Goal: Task Accomplishment & Management: Complete application form

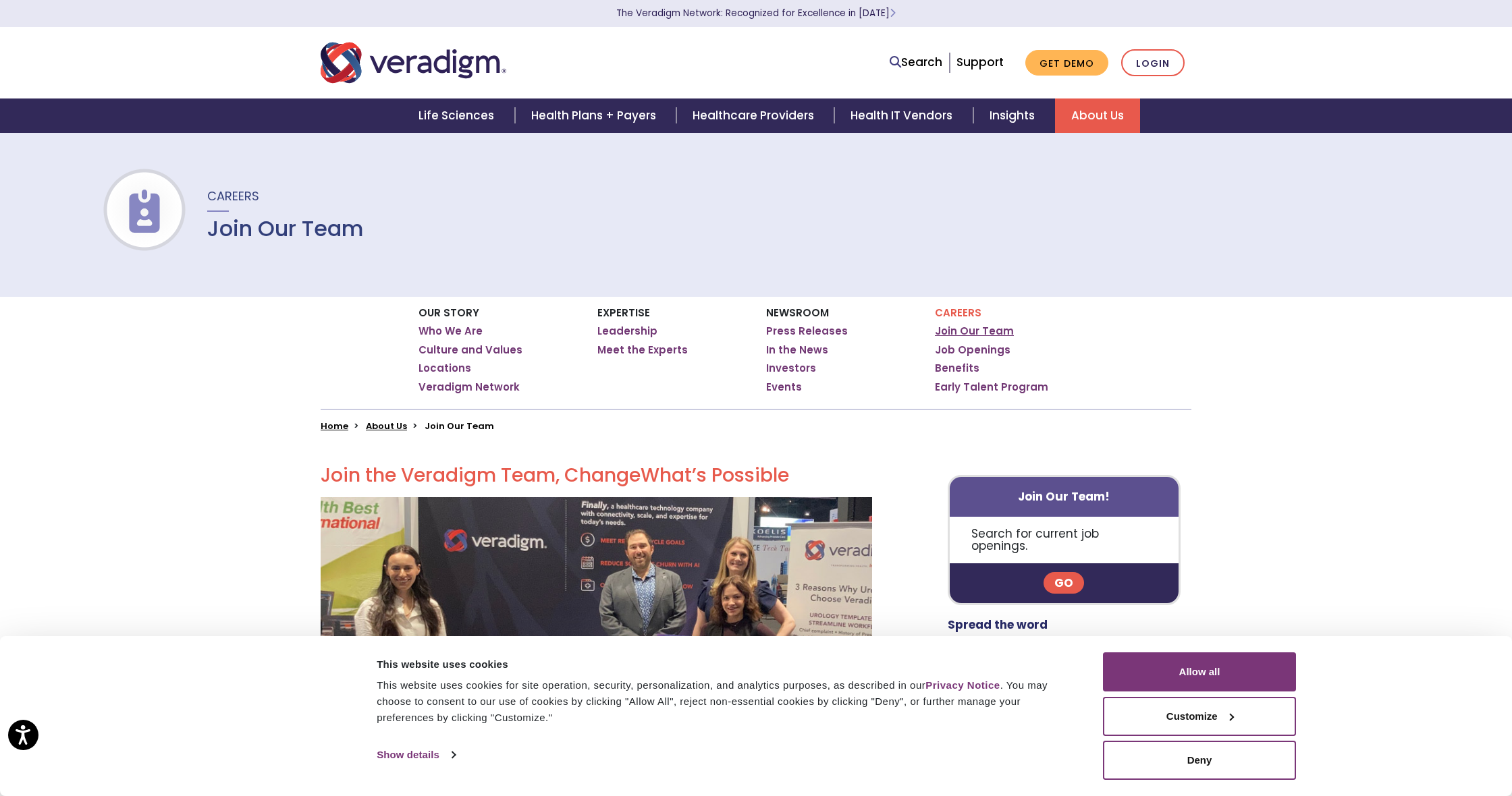
click at [987, 330] on link "Join Our Team" at bounding box center [974, 331] width 79 height 13
click at [985, 350] on link "Job Openings" at bounding box center [972, 349] width 75 height 13
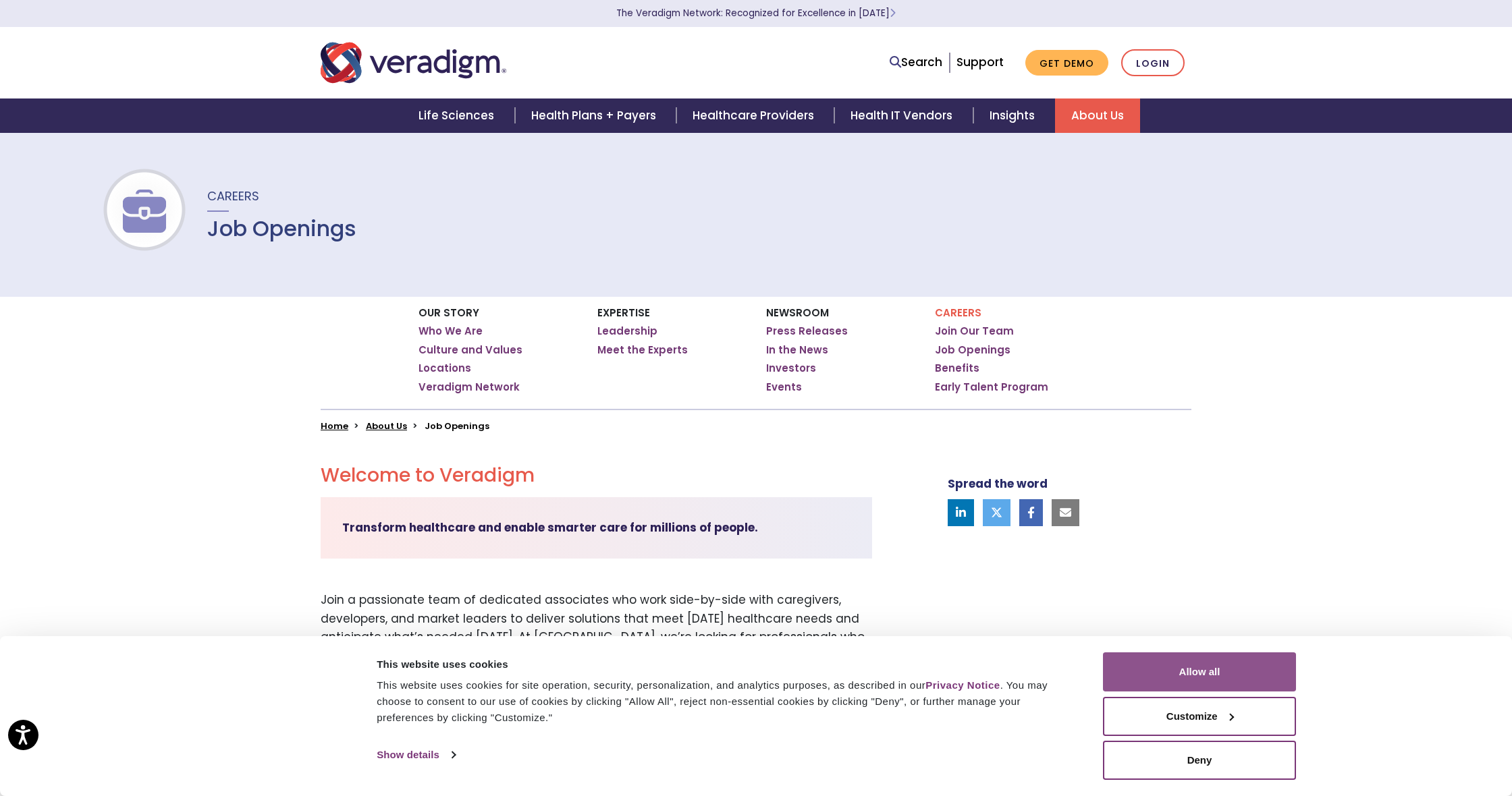
click at [1196, 677] on button "Allow all" at bounding box center [1200, 672] width 193 height 39
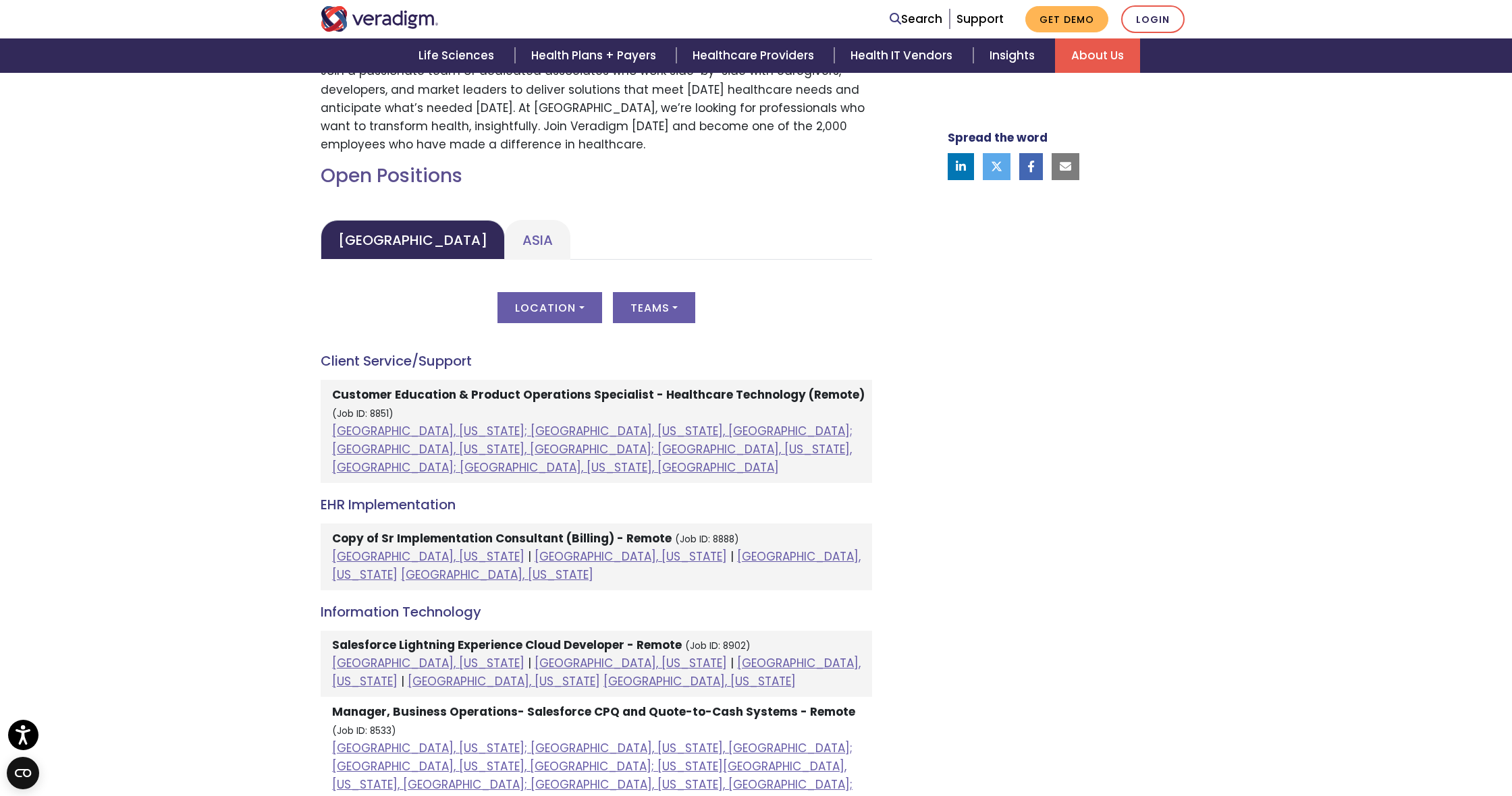
scroll to position [532, 0]
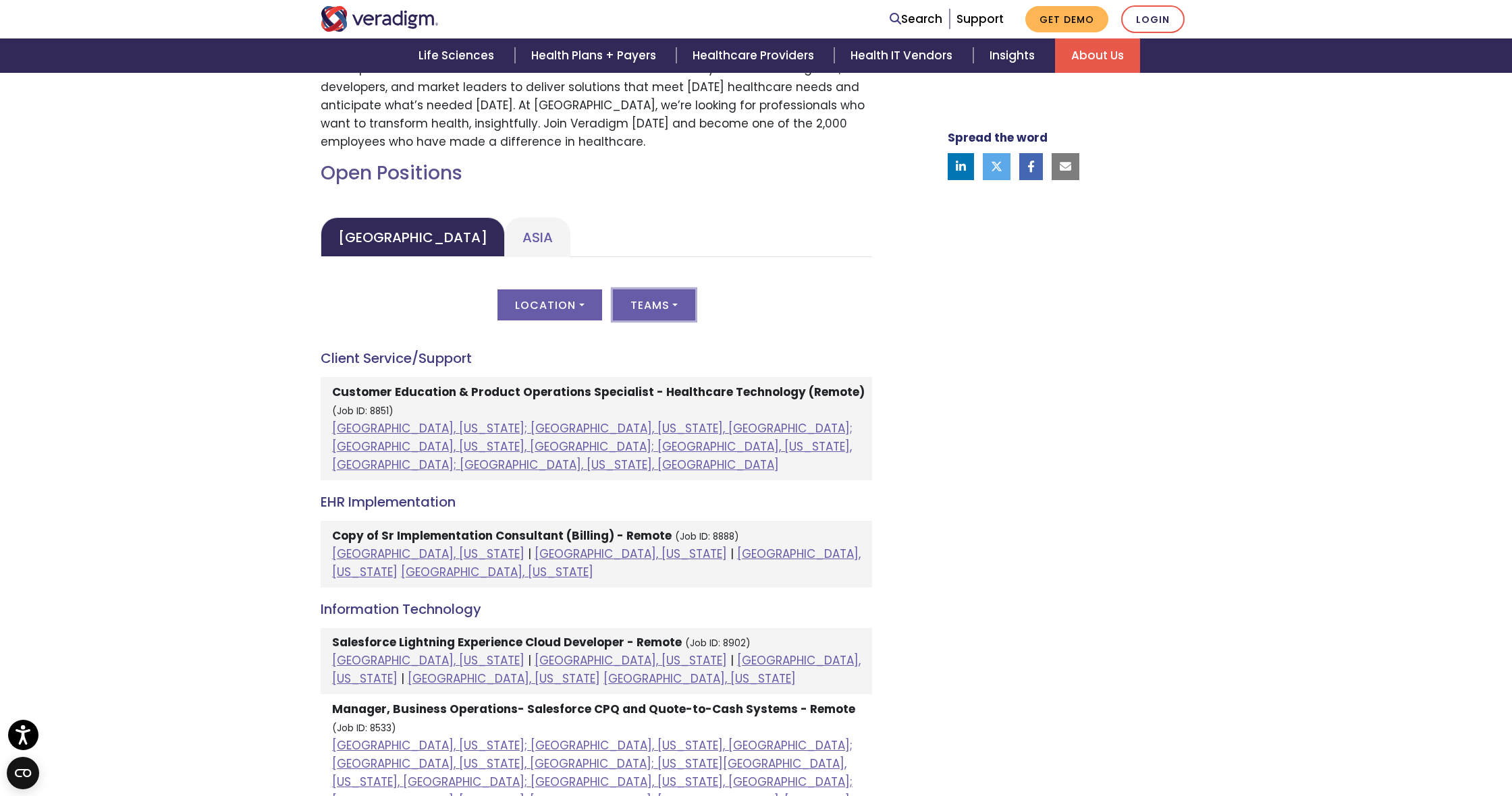
click at [665, 299] on button "Teams" at bounding box center [654, 304] width 82 height 31
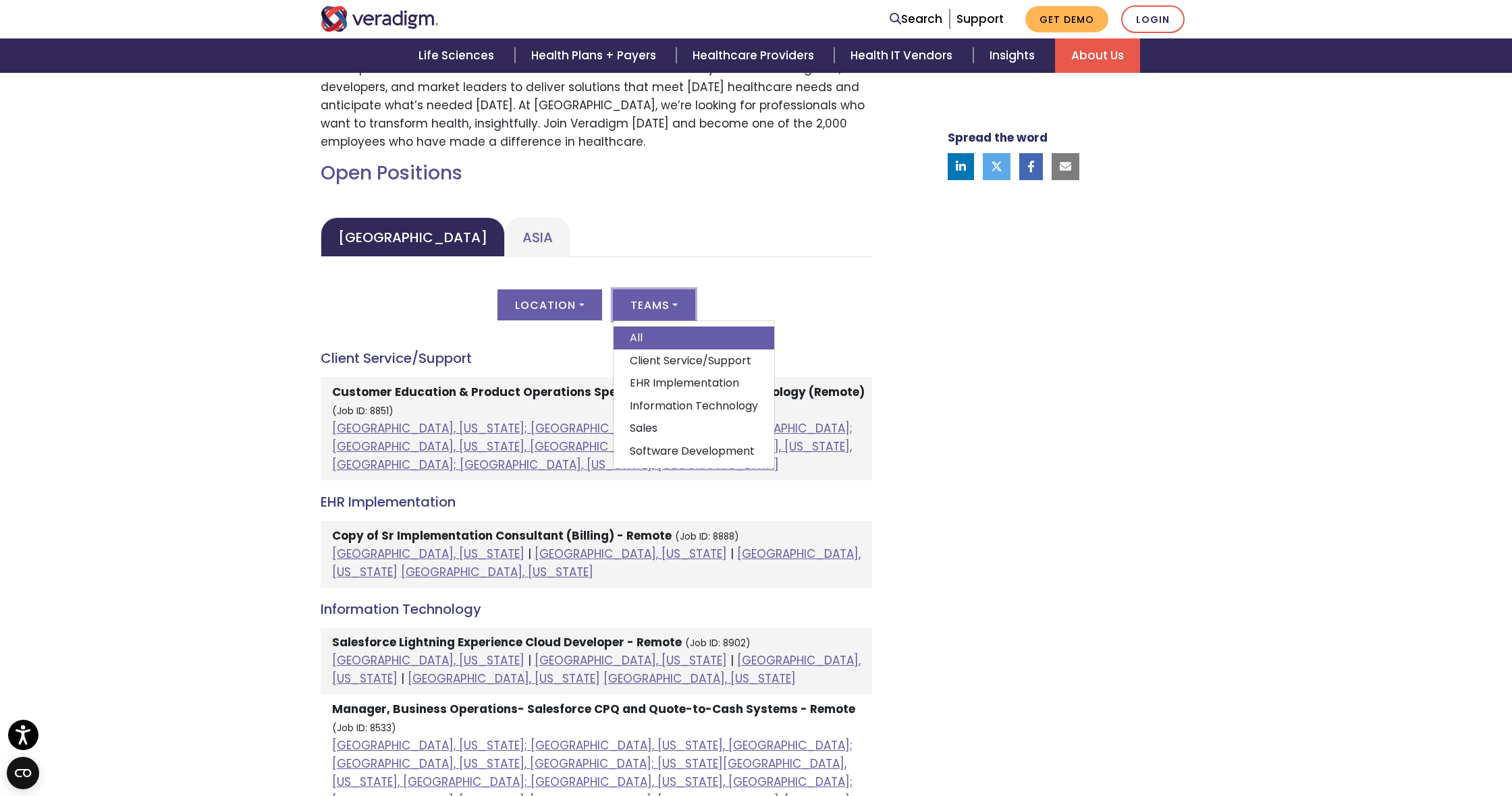
scroll to position [541, 0]
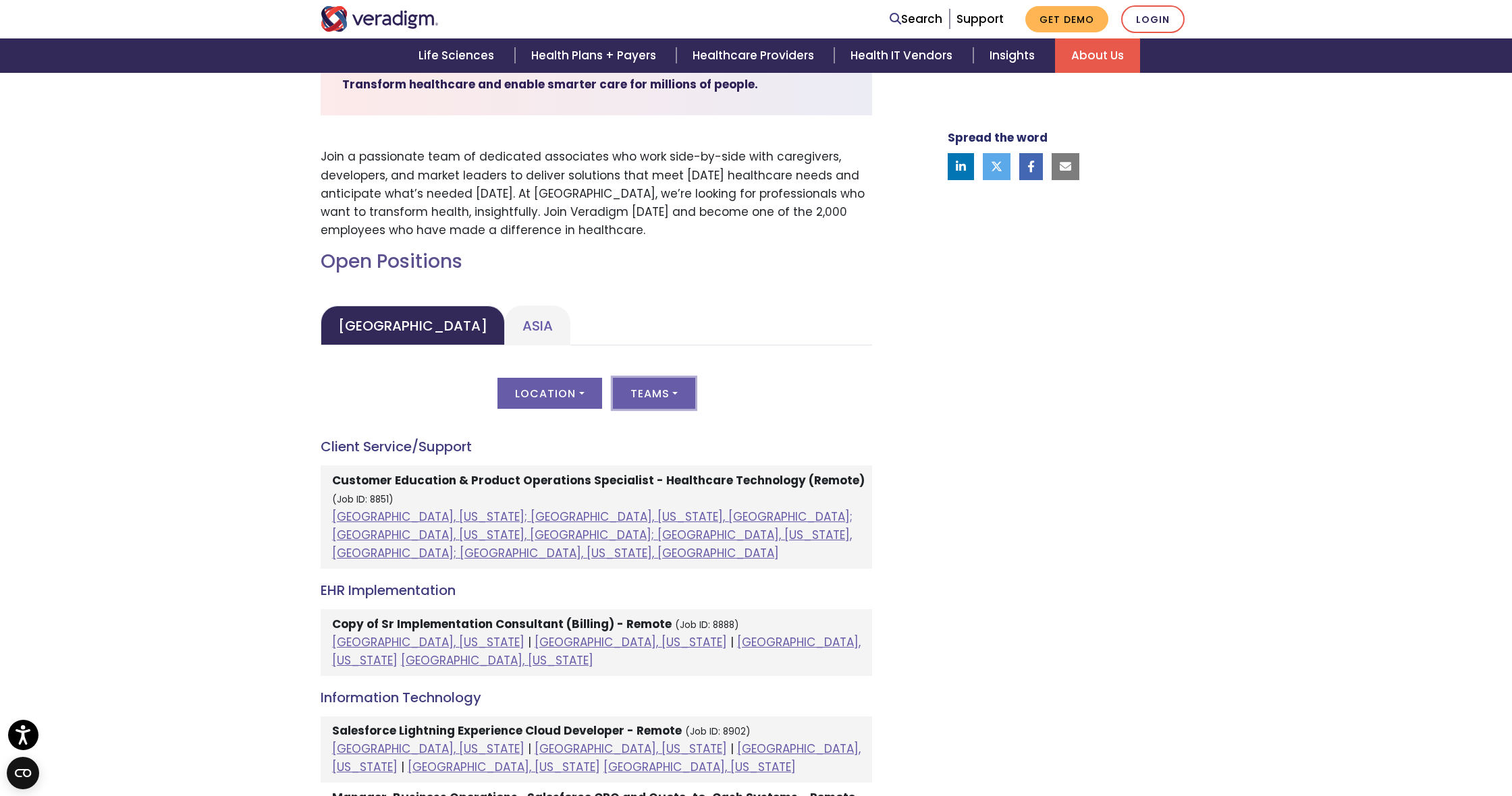
scroll to position [444, 0]
click at [654, 400] on button "Teams" at bounding box center [654, 393] width 82 height 31
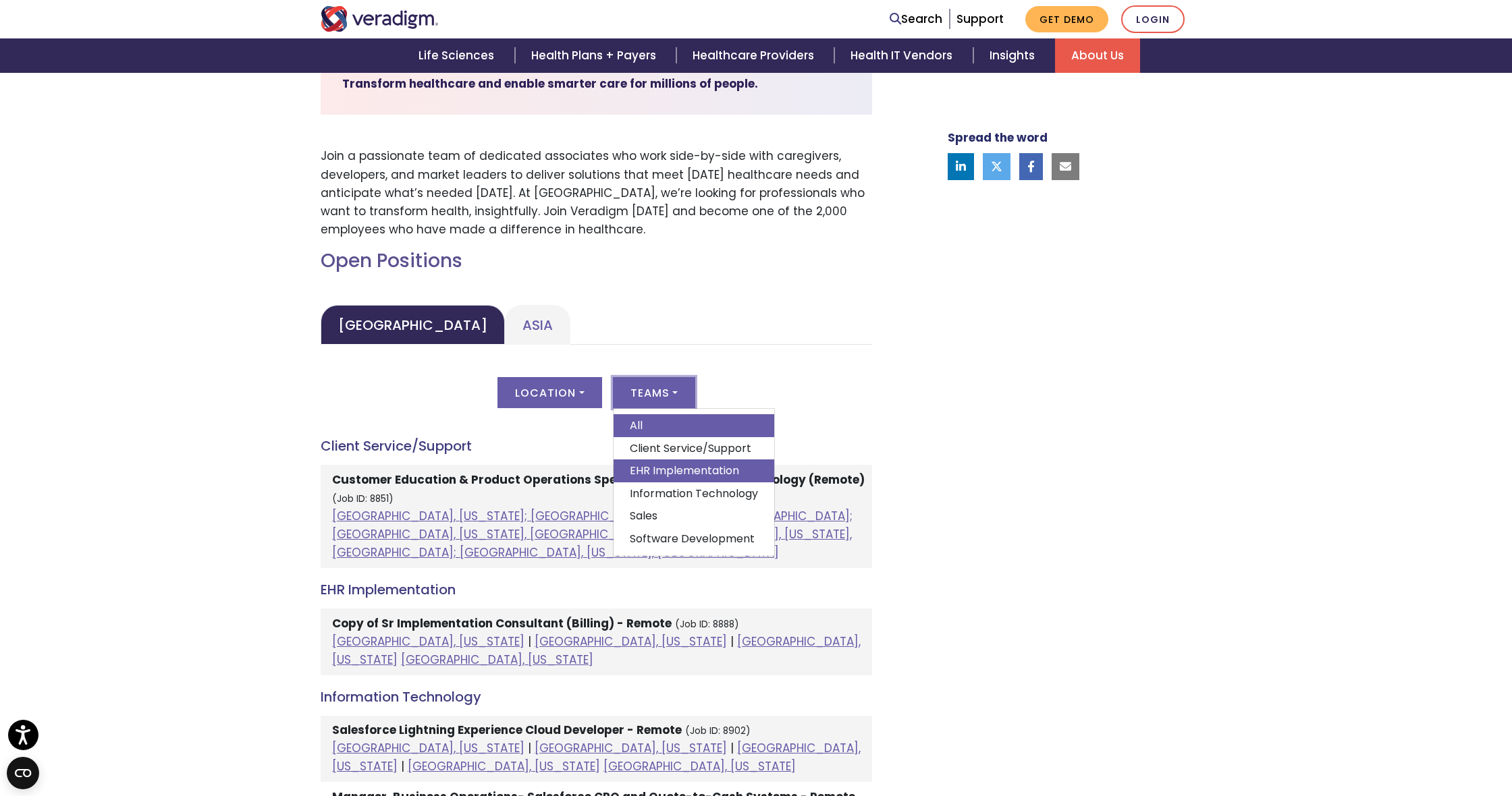
click at [654, 466] on link "EHR Implementation" at bounding box center [695, 471] width 161 height 23
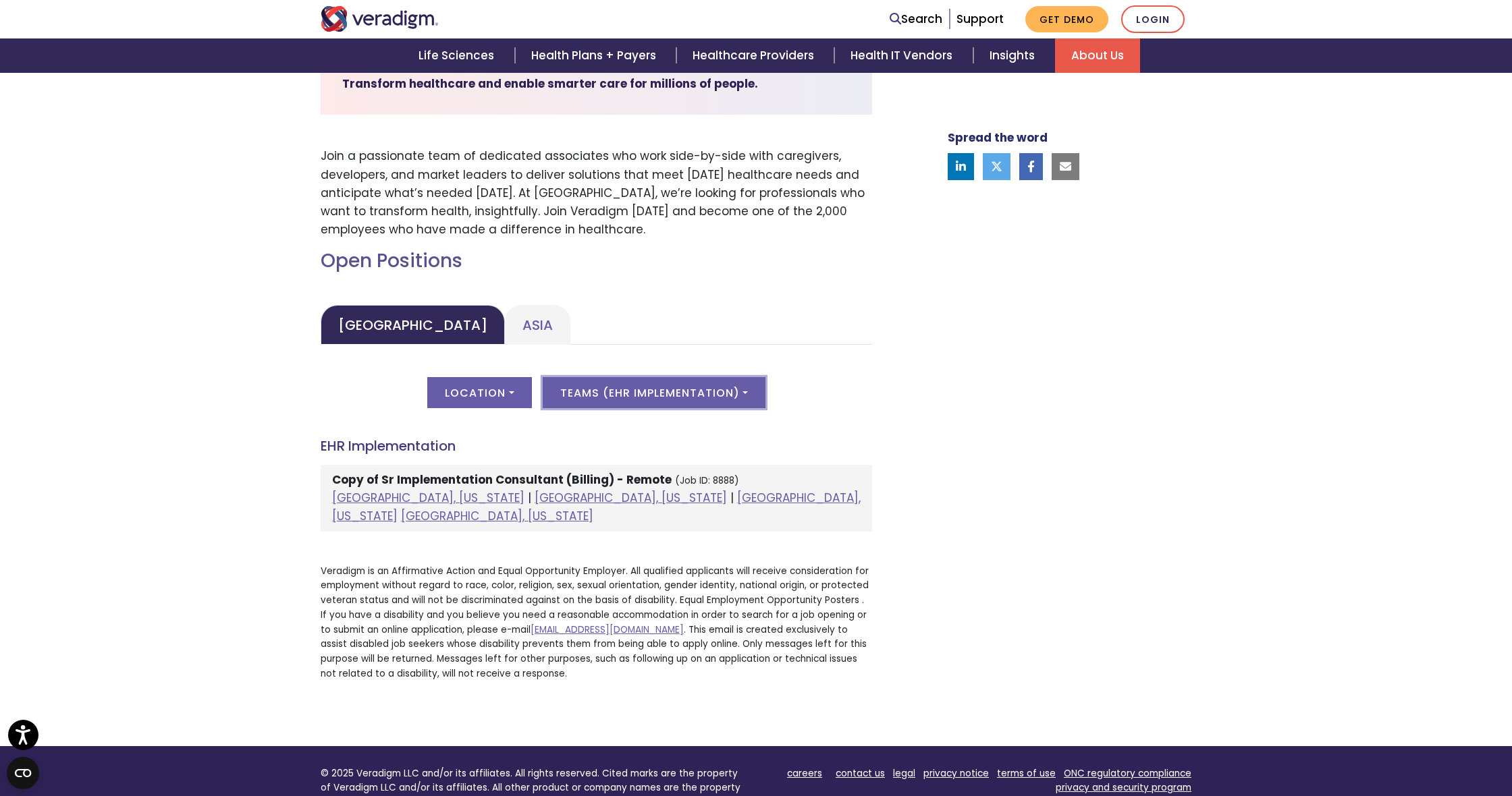
click at [651, 395] on button "Teams ( EHR Implementation )" at bounding box center [654, 393] width 223 height 31
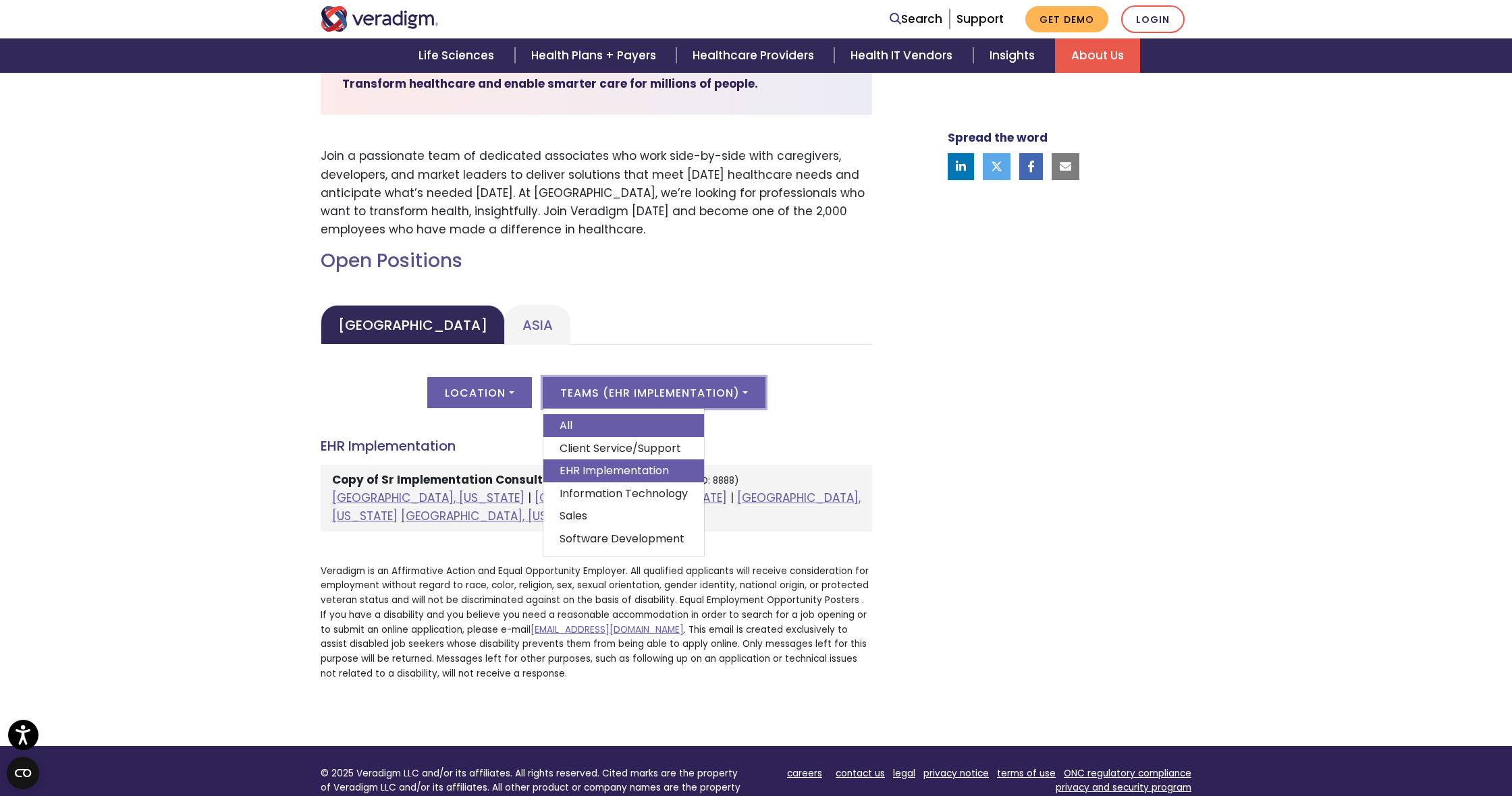
click at [619, 427] on link "All" at bounding box center [624, 425] width 161 height 23
